Goal: Check status

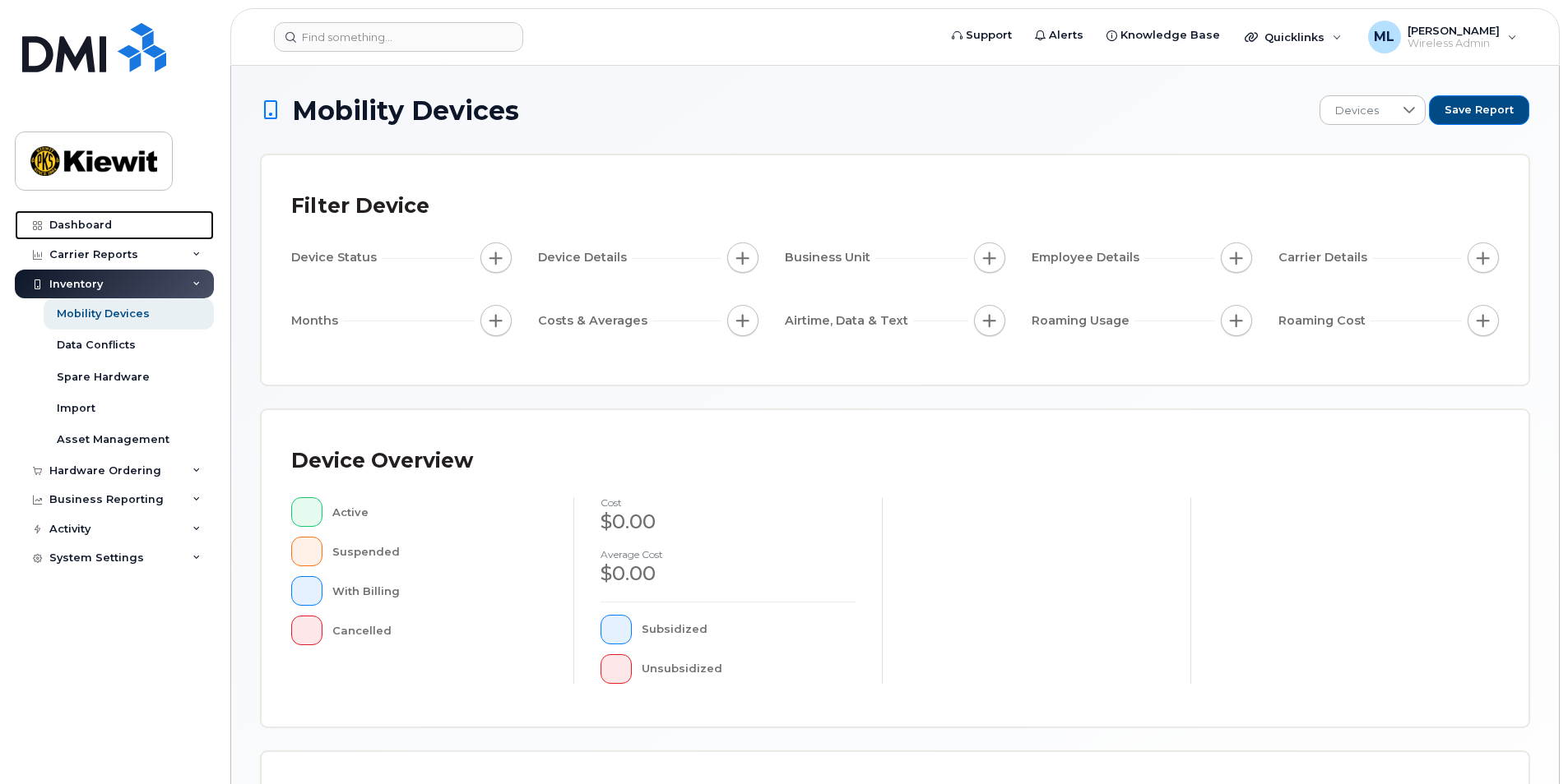
drag, startPoint x: 114, startPoint y: 220, endPoint x: 157, endPoint y: 208, distance: 44.6
click at [114, 220] on link "Dashboard" at bounding box center [115, 225] width 199 height 29
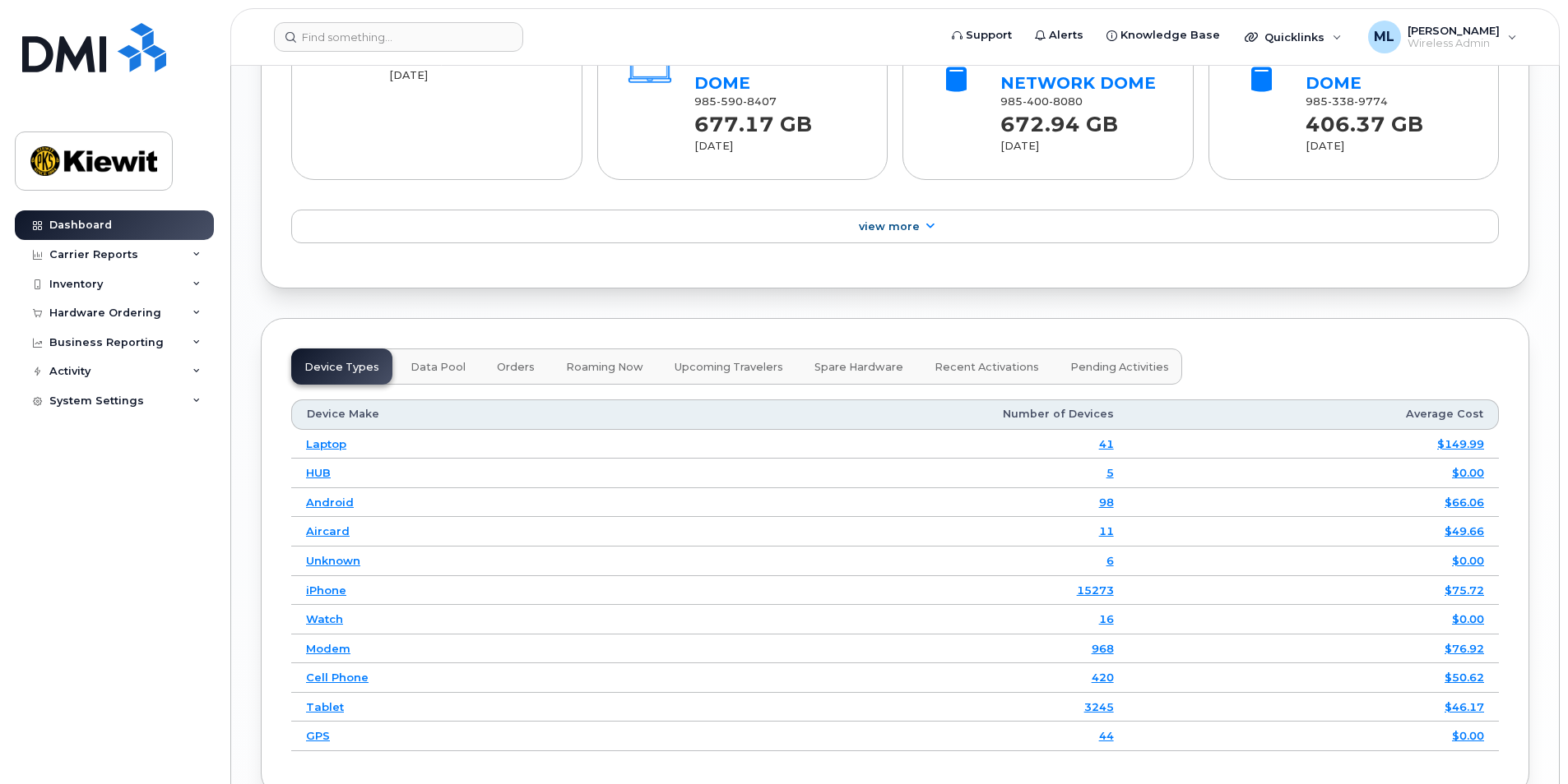
scroll to position [2063, 0]
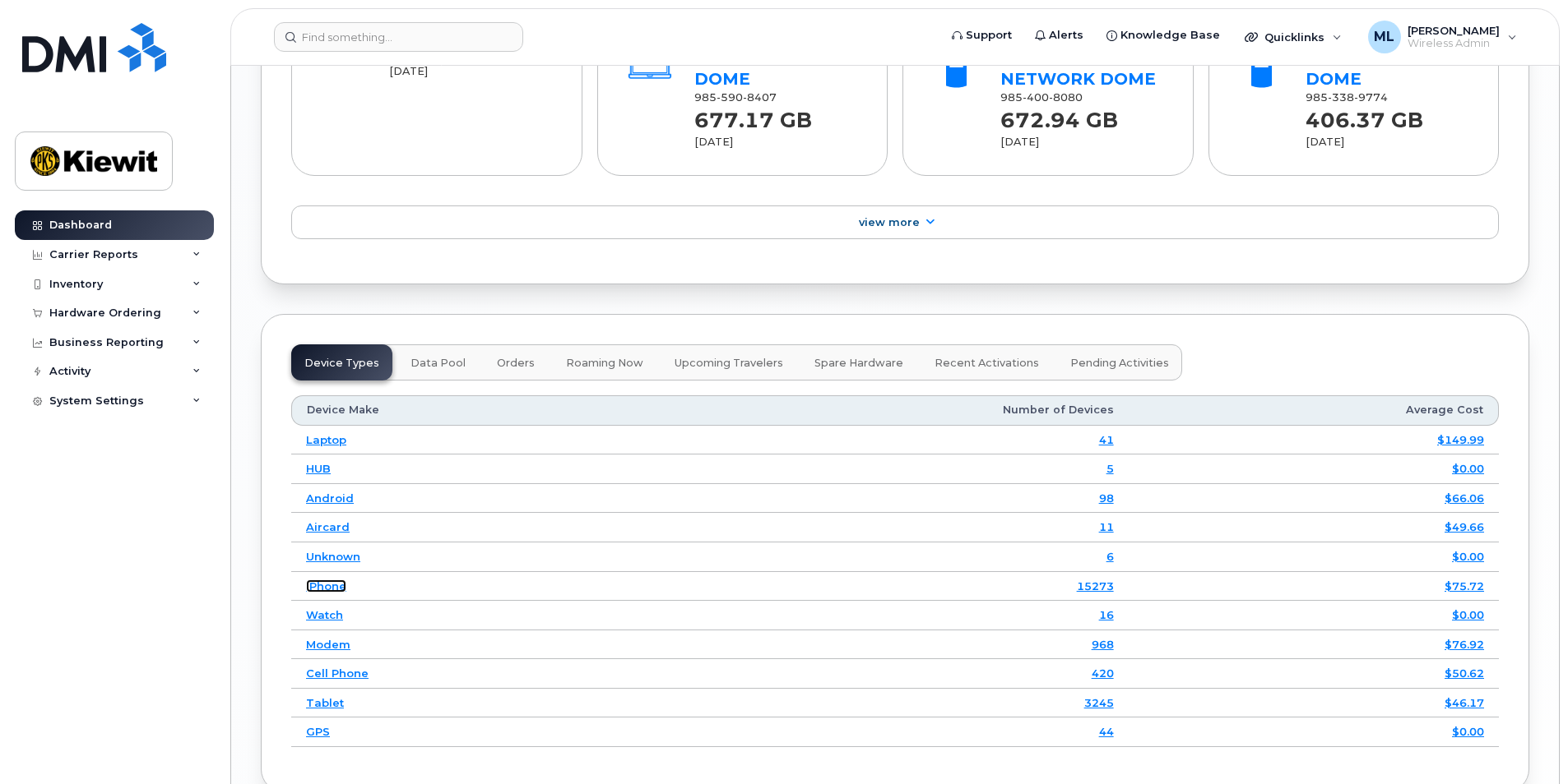
click at [327, 580] on link "iPhone" at bounding box center [326, 586] width 40 height 13
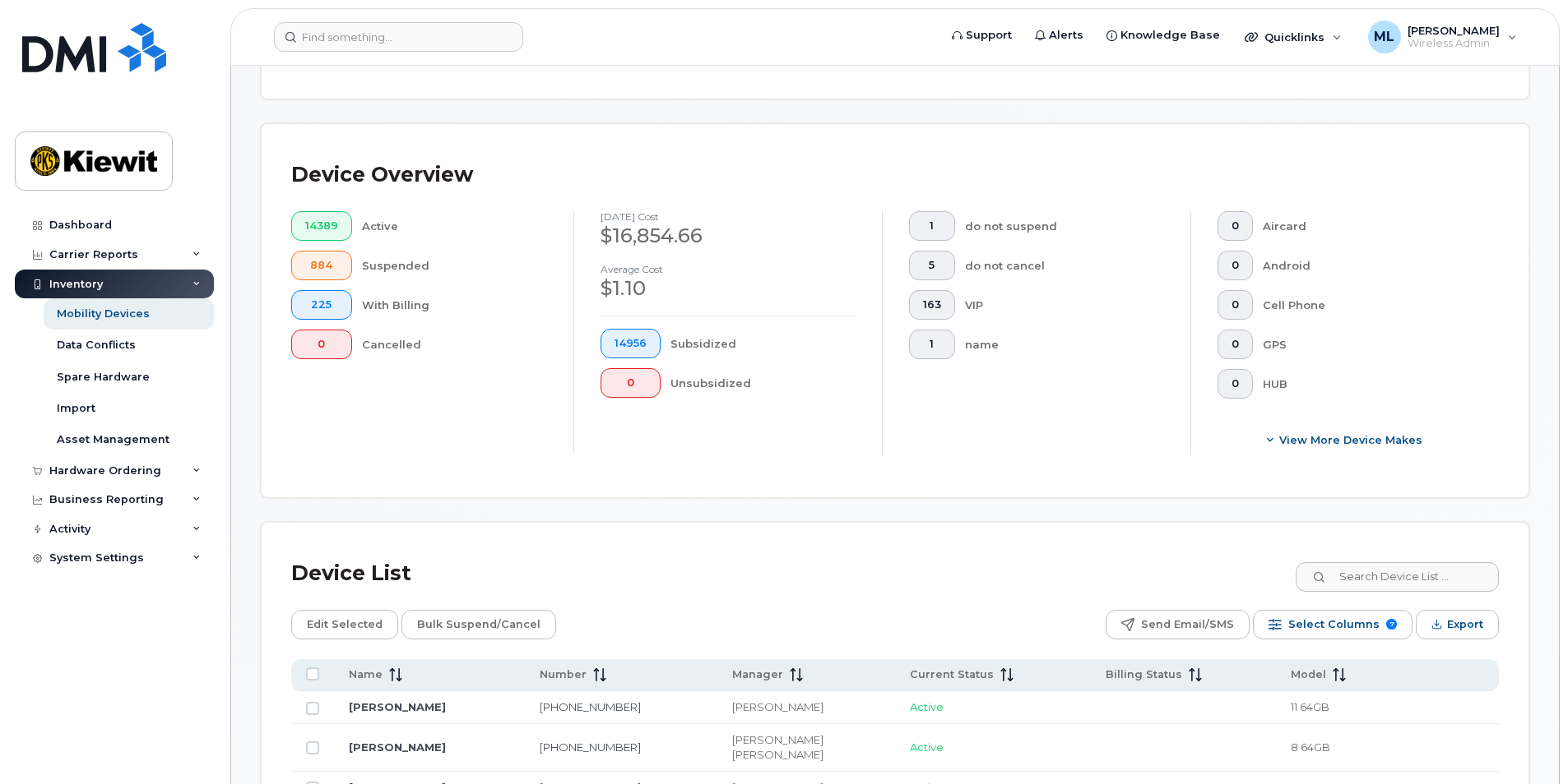
scroll to position [372, 0]
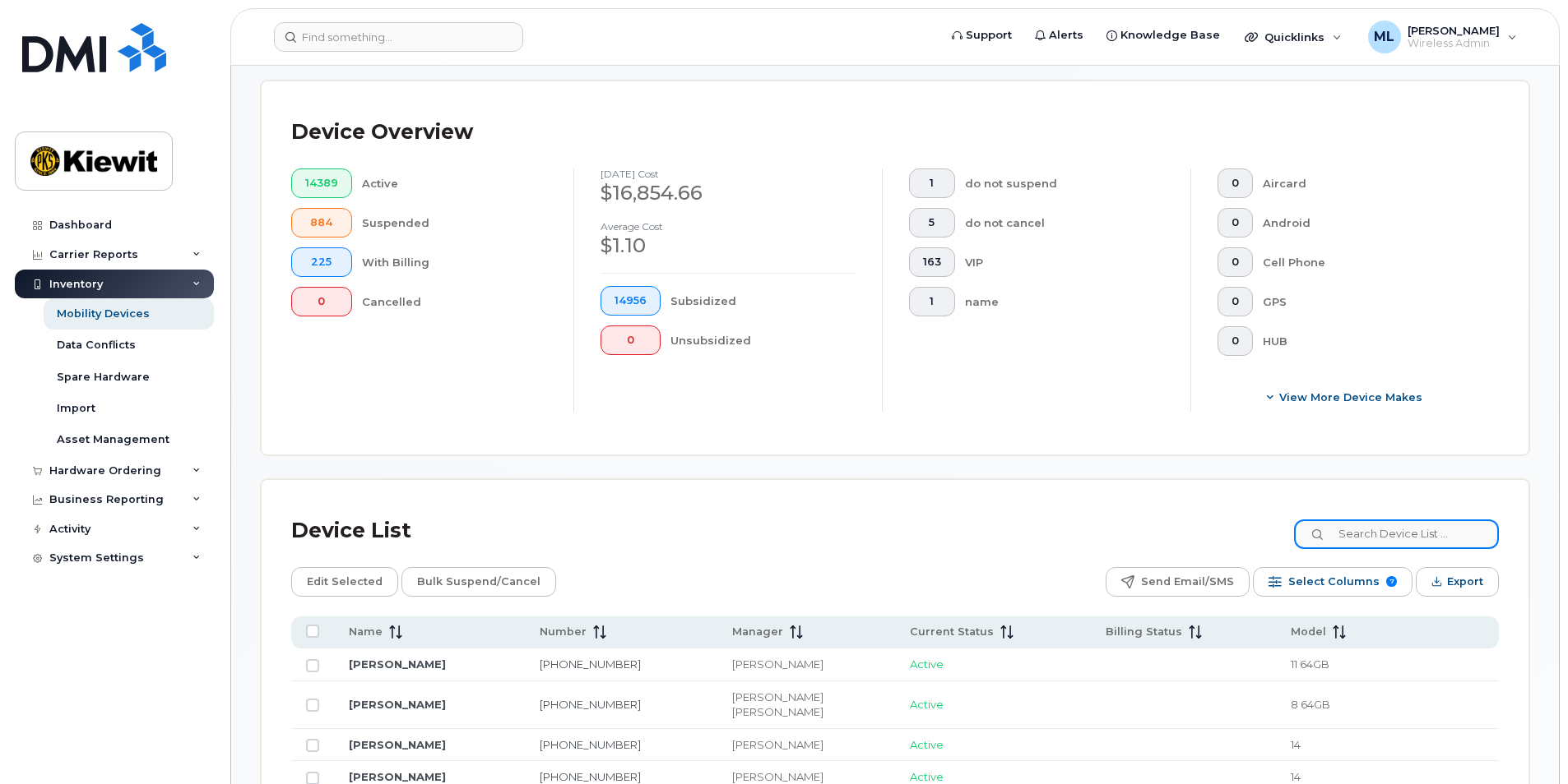
click at [1435, 539] on input at bounding box center [1396, 534] width 205 height 29
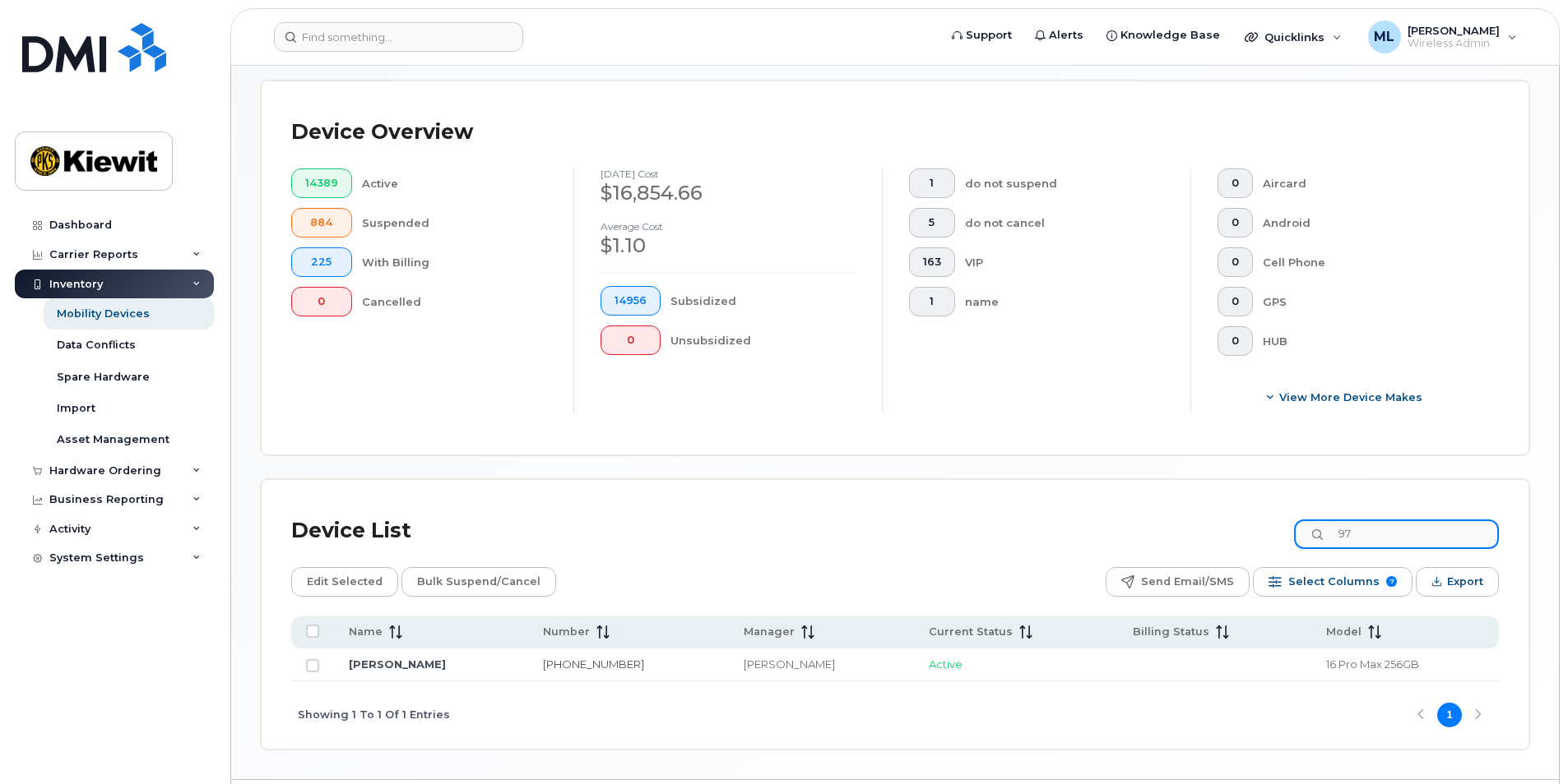
type input "9"
